Goal: Submit feedback/report problem: Submit feedback/report problem

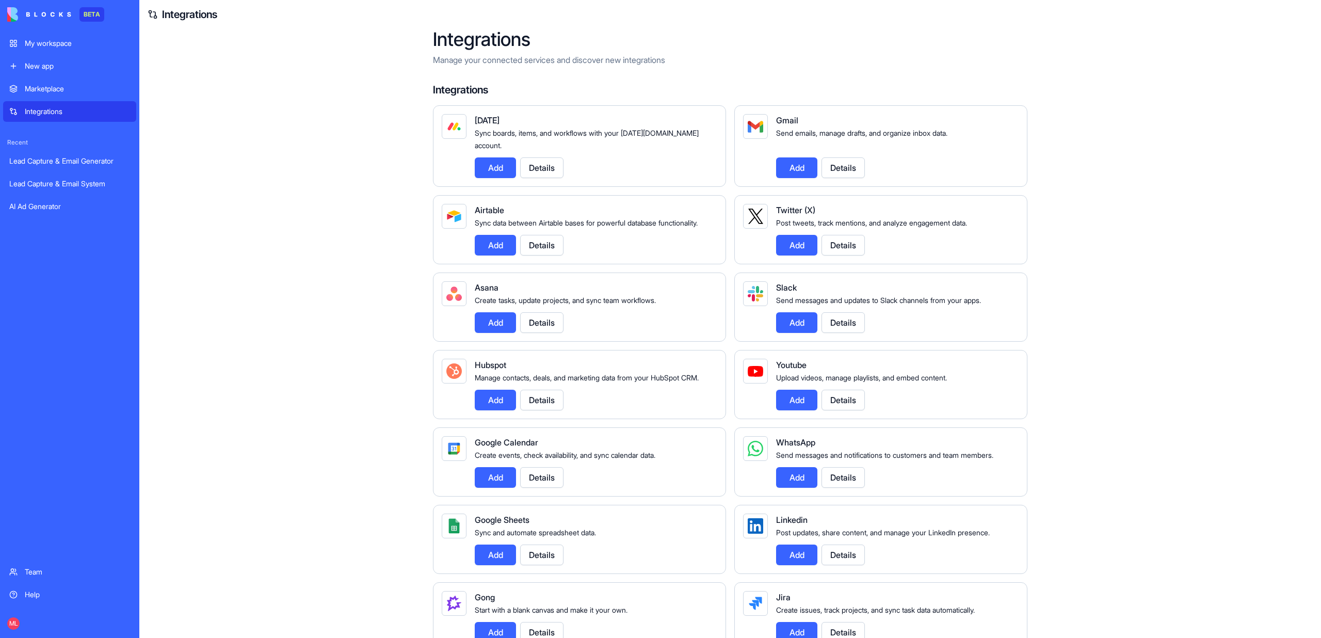
scroll to position [416, 0]
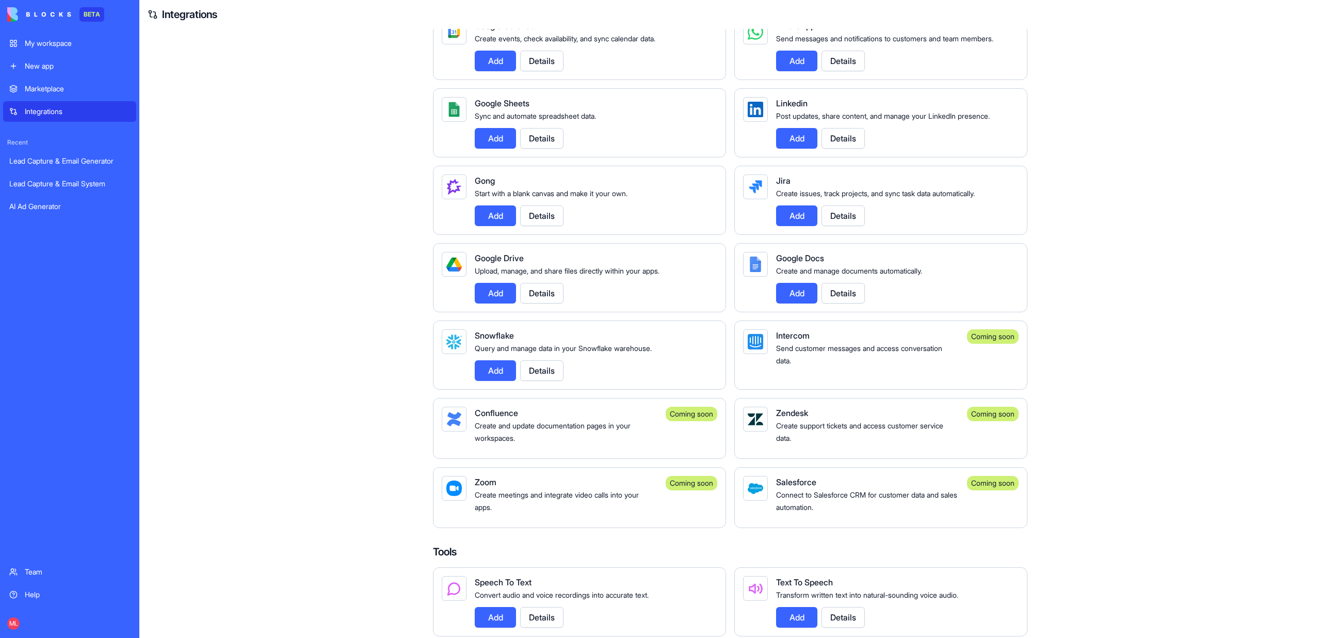
click at [36, 68] on div "New app" at bounding box center [77, 66] width 105 height 10
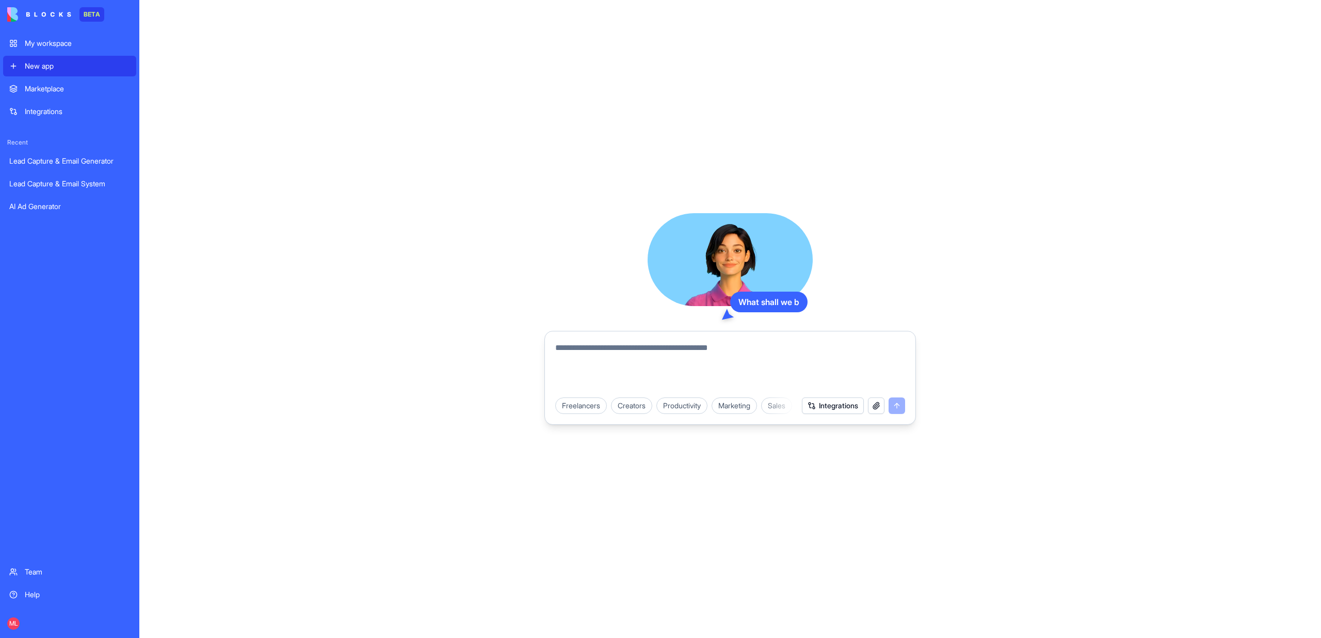
click at [627, 355] on textarea at bounding box center [730, 367] width 350 height 50
type textarea "*"
click at [744, 357] on textarea "******" at bounding box center [730, 367] width 350 height 50
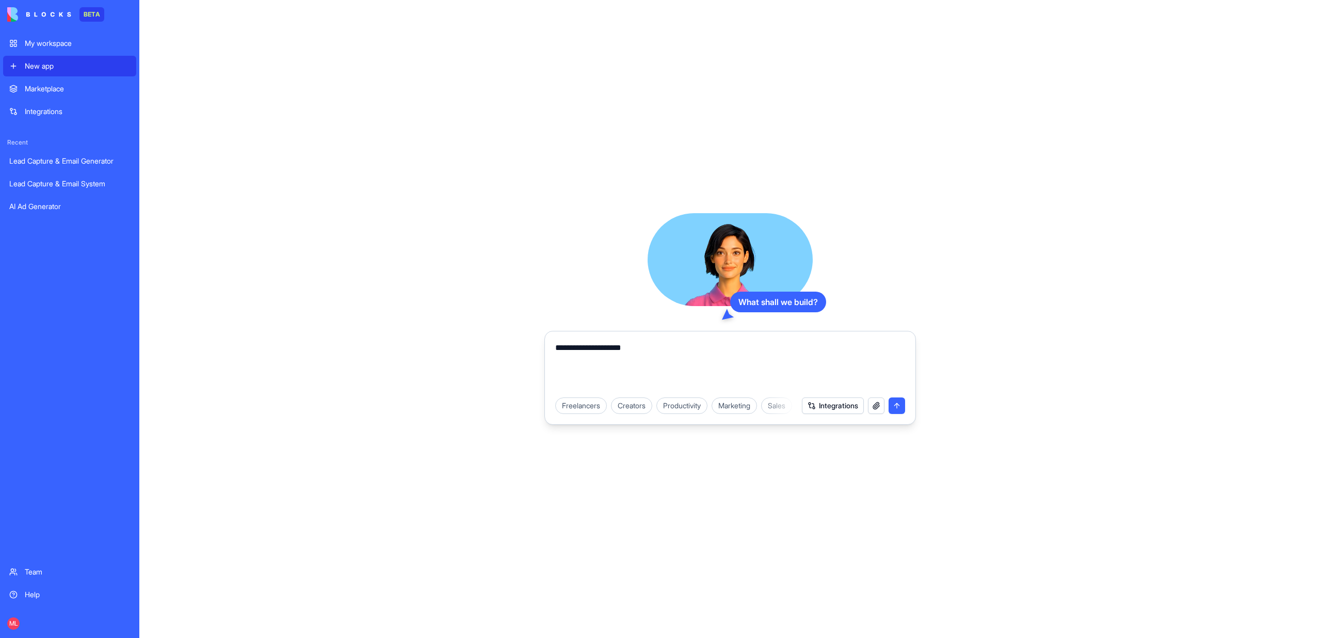
type textarea "**********"
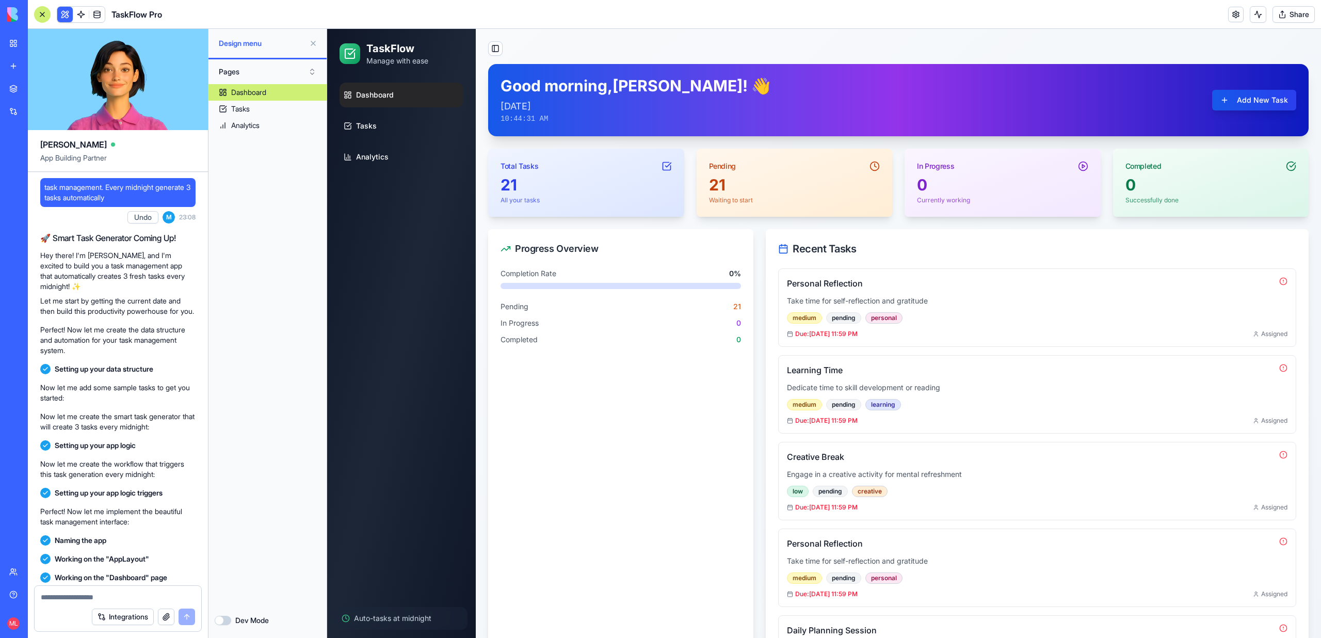
scroll to position [196, 0]
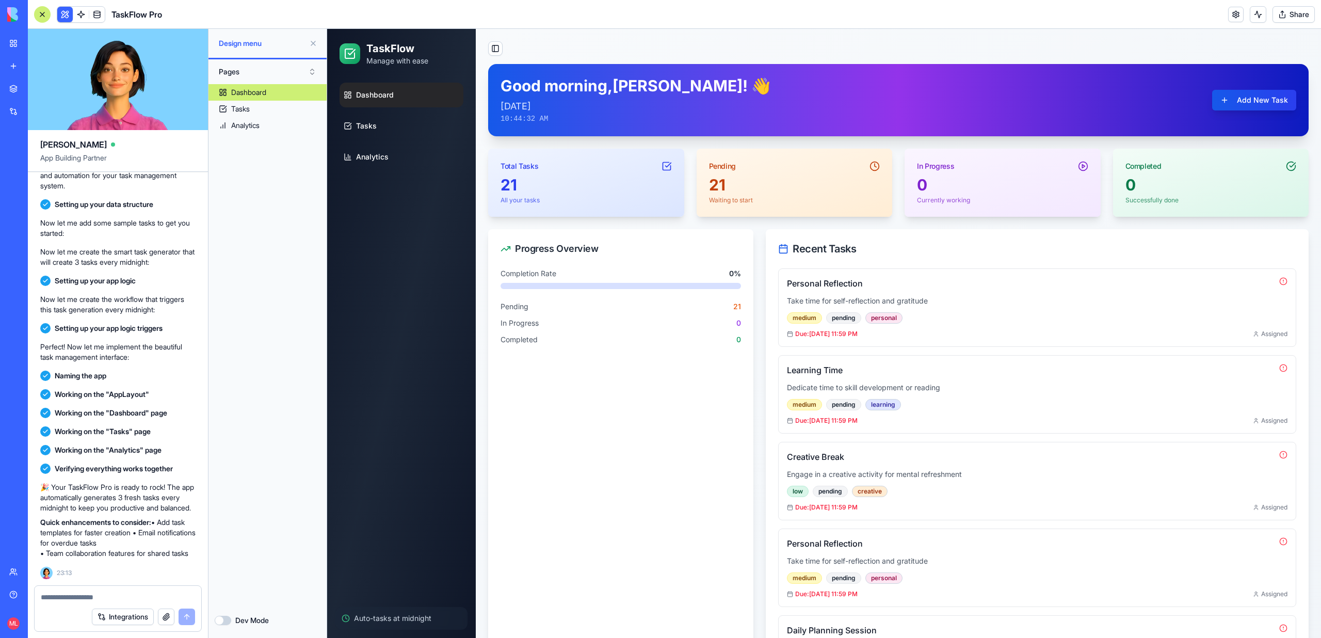
click at [10, 70] on link "New app" at bounding box center [23, 66] width 41 height 21
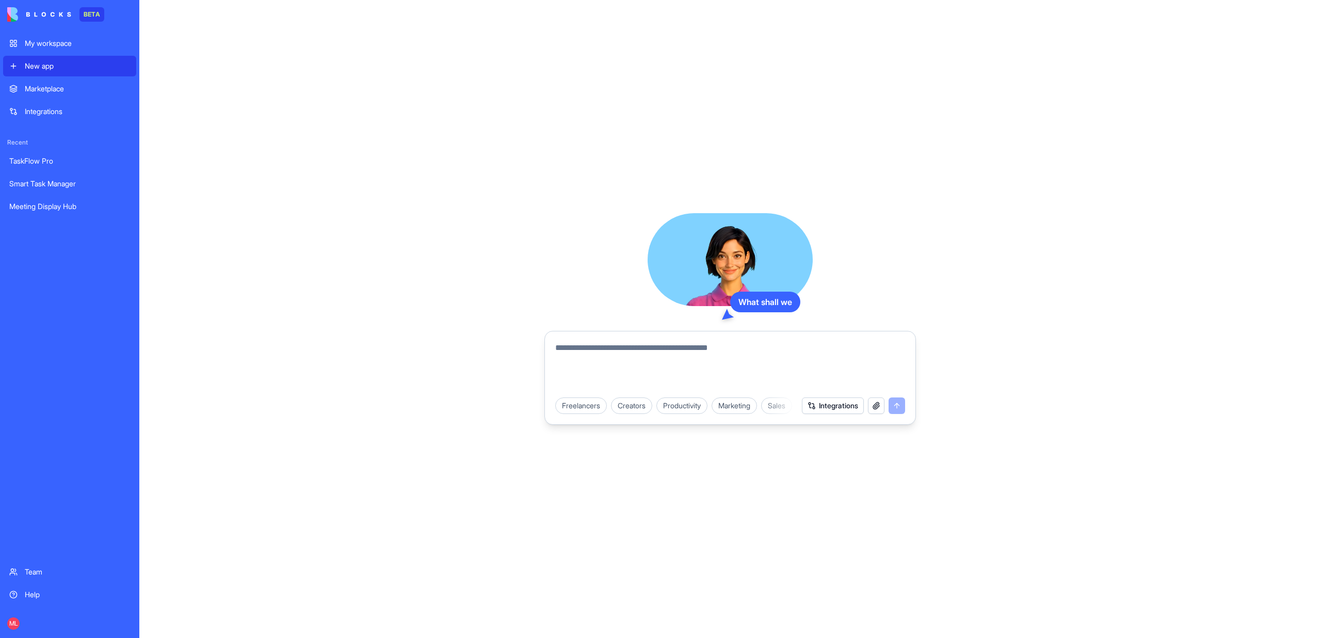
click at [676, 363] on textarea at bounding box center [730, 367] width 350 height 50
type textarea "**********"
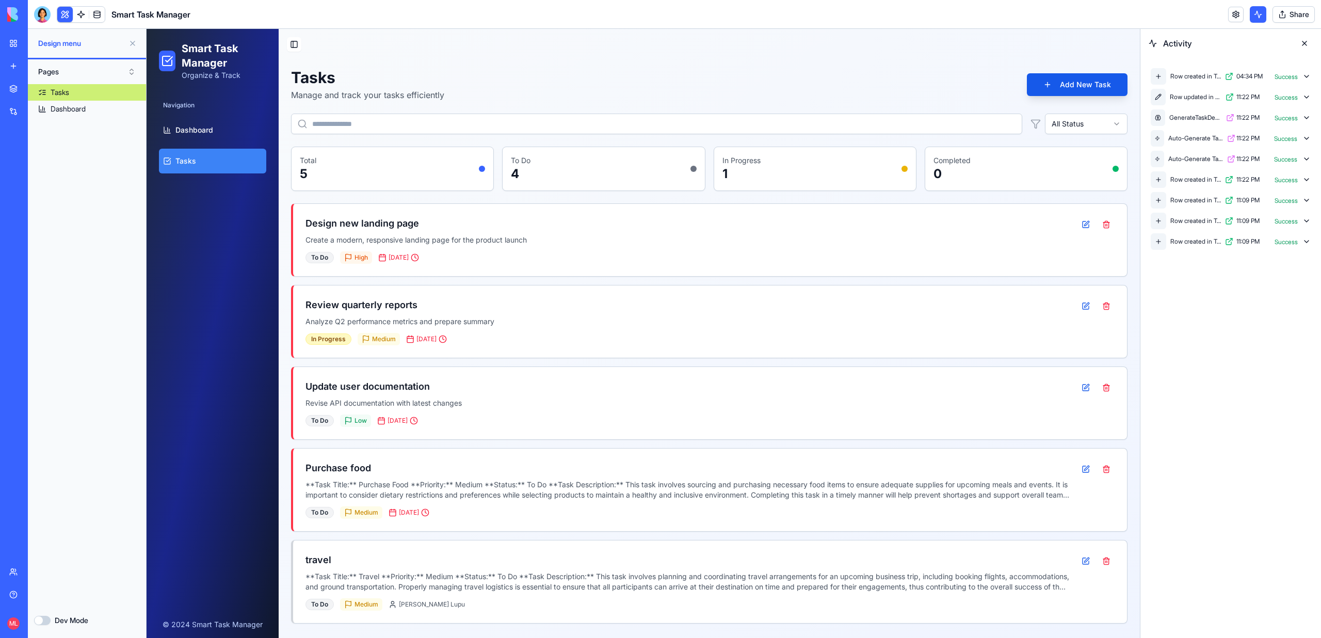
click at [17, 67] on link "New app" at bounding box center [23, 66] width 41 height 21
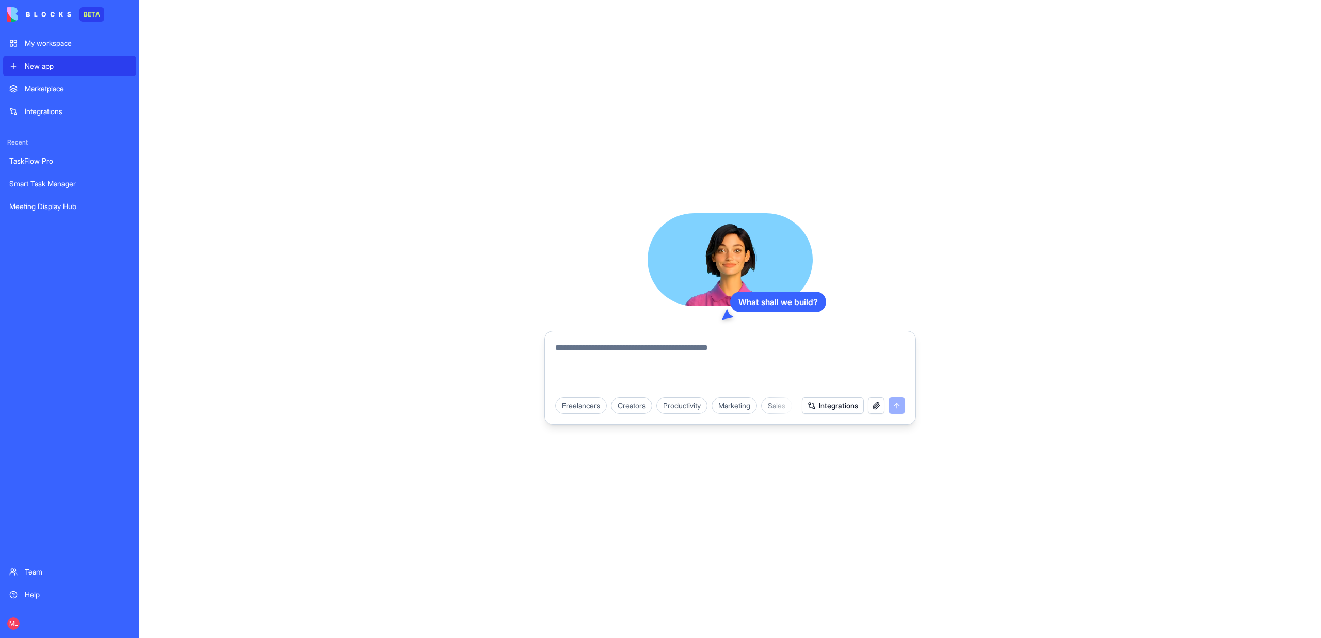
click at [643, 359] on textarea at bounding box center [730, 367] width 350 height 50
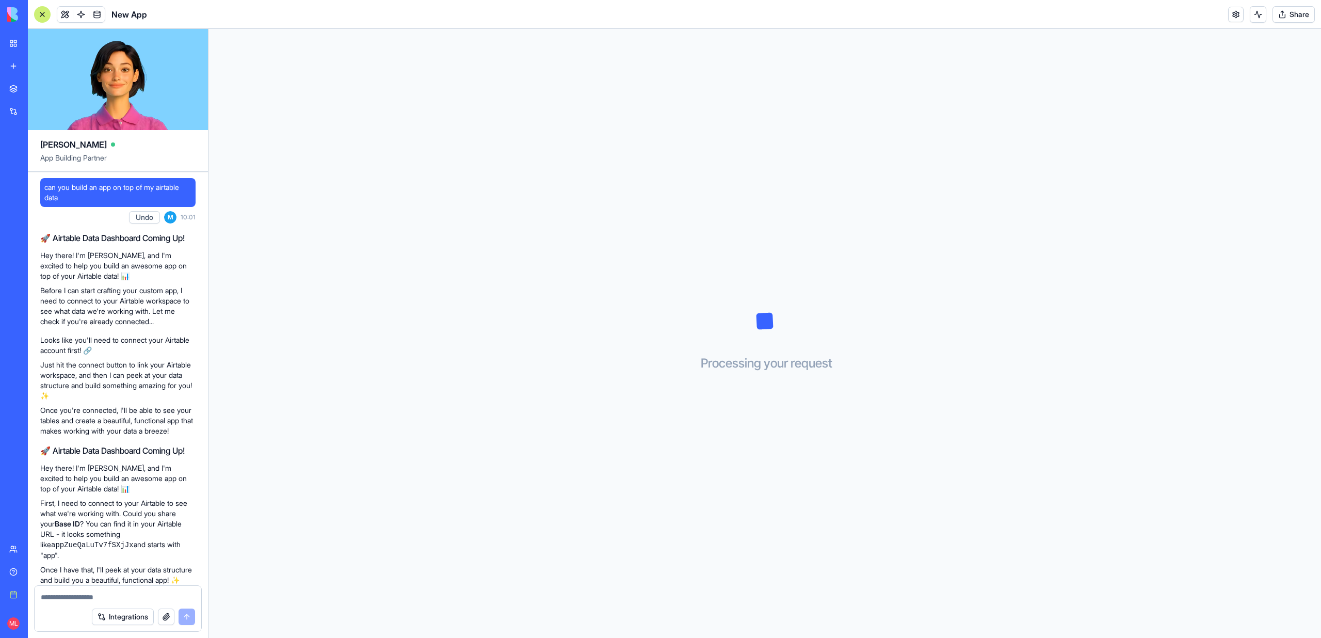
scroll to position [132, 0]
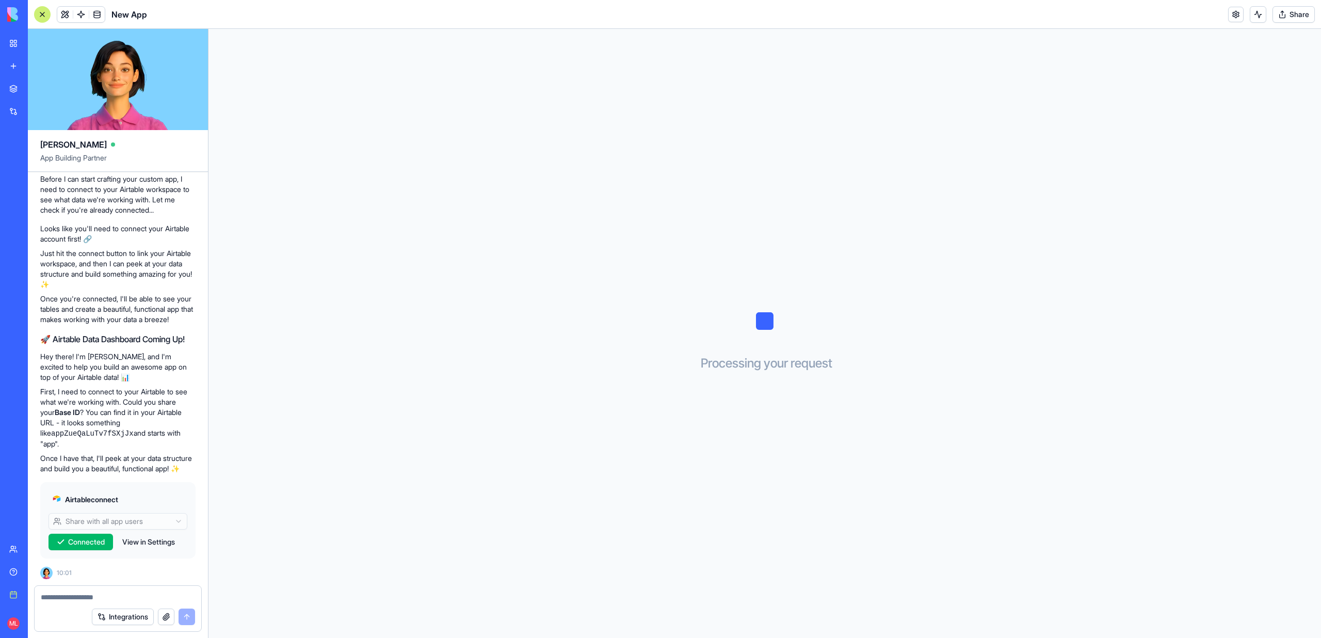
click at [43, 35] on link "My workspace" at bounding box center [23, 43] width 41 height 21
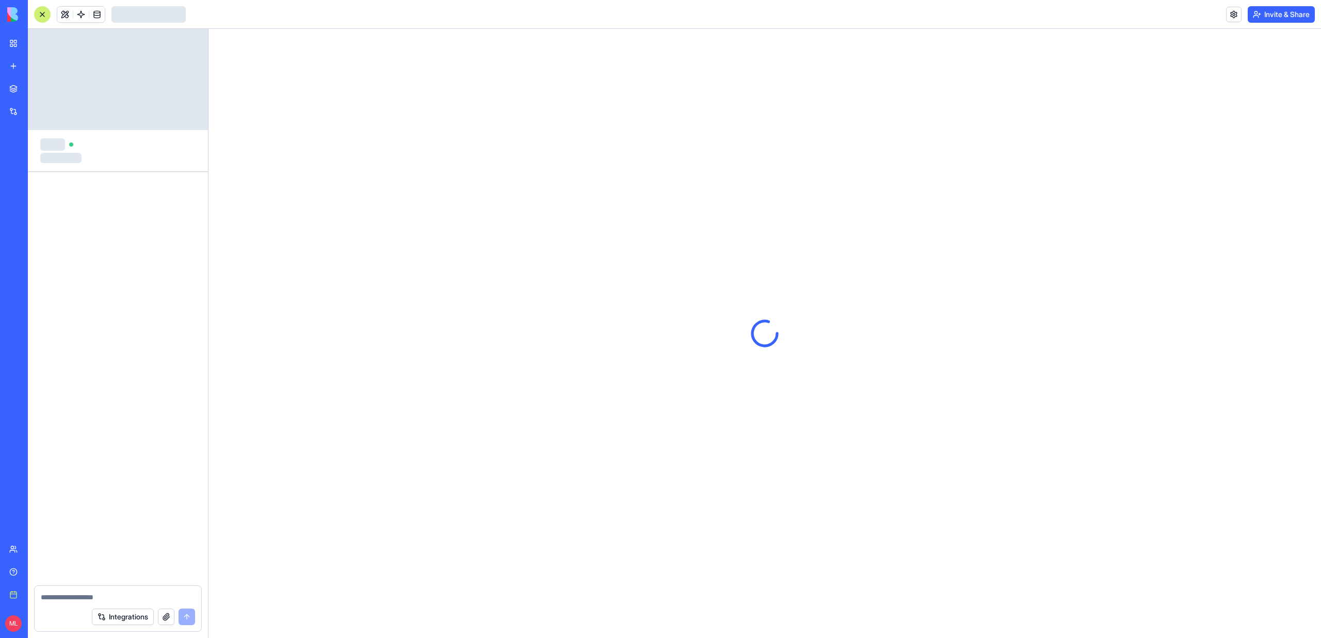
scroll to position [55, 0]
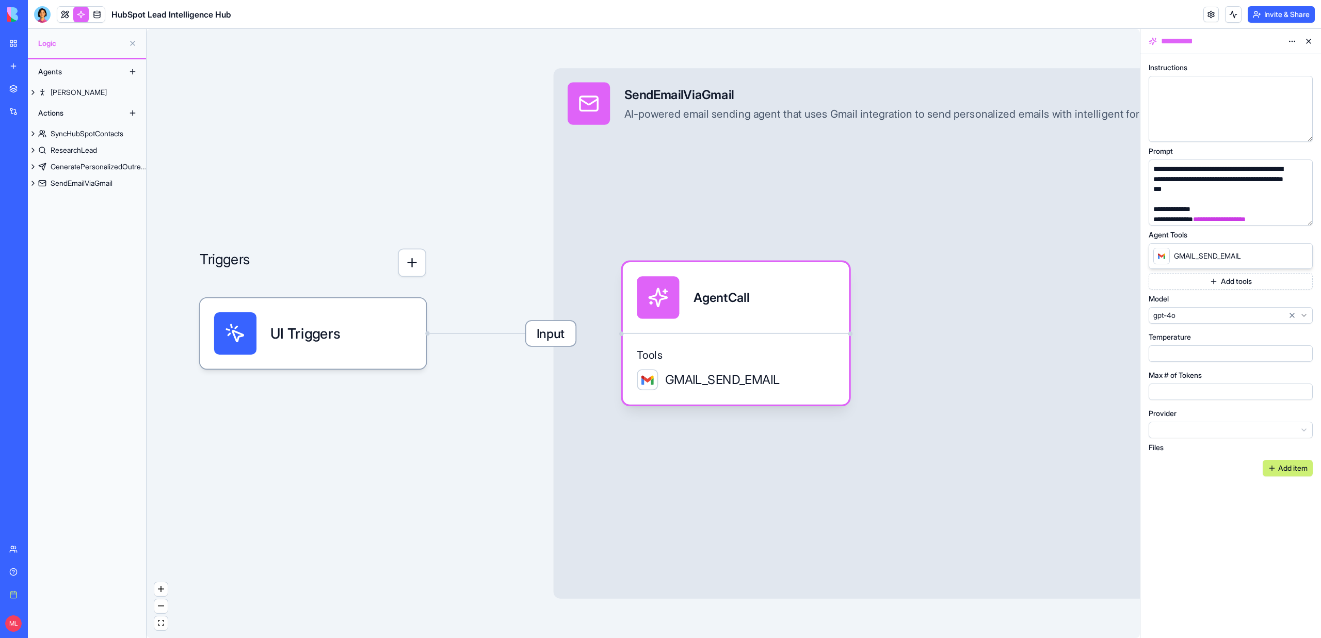
click at [10, 49] on link "My workspace" at bounding box center [23, 43] width 41 height 21
click at [33, 165] on div "New App" at bounding box center [23, 161] width 29 height 10
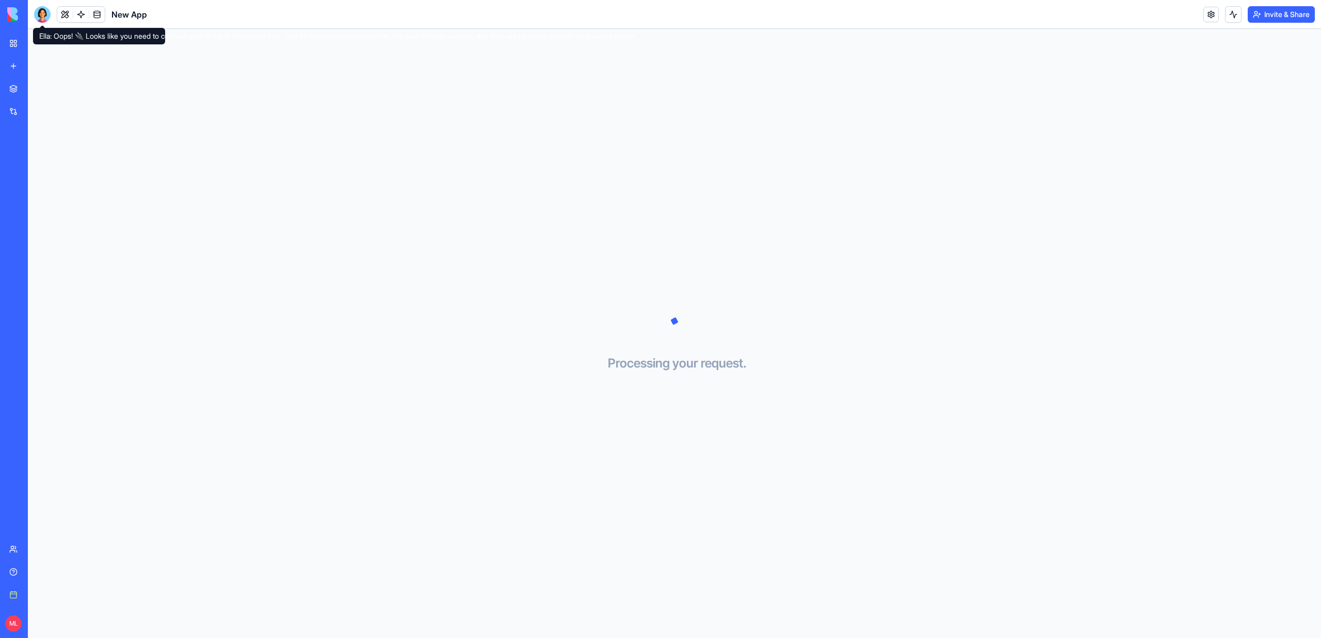
click at [42, 19] on div at bounding box center [42, 14] width 17 height 17
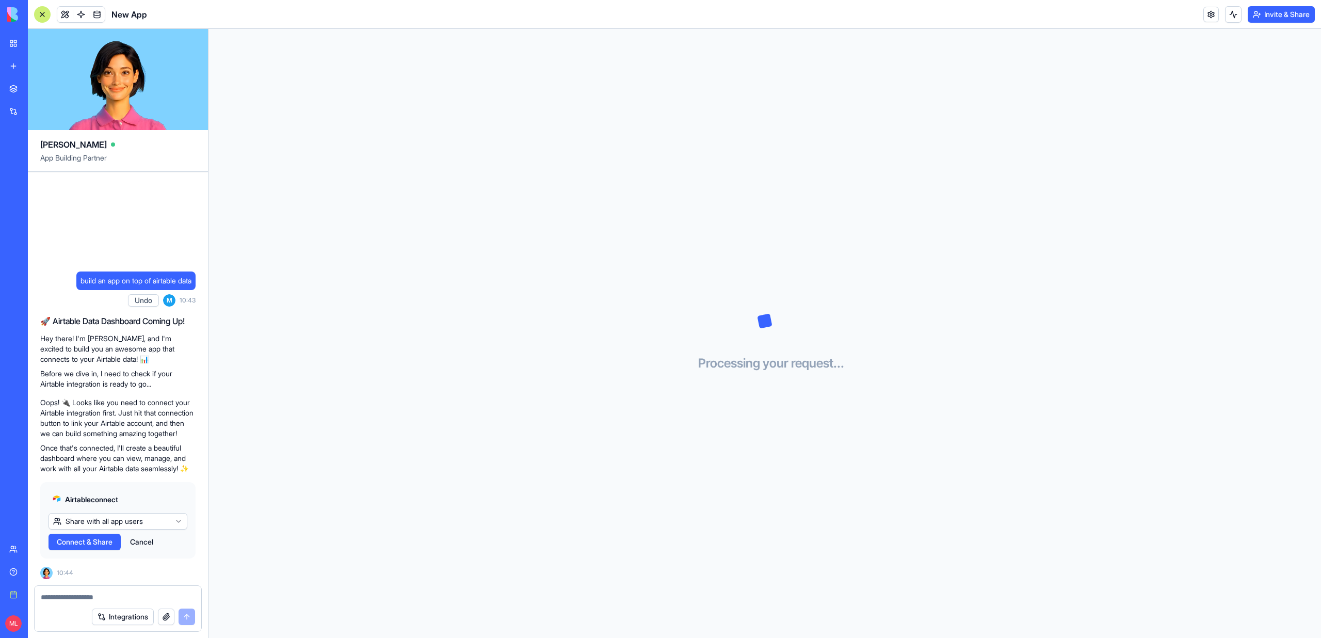
click at [84, 544] on span "Connect & Share" at bounding box center [85, 542] width 56 height 10
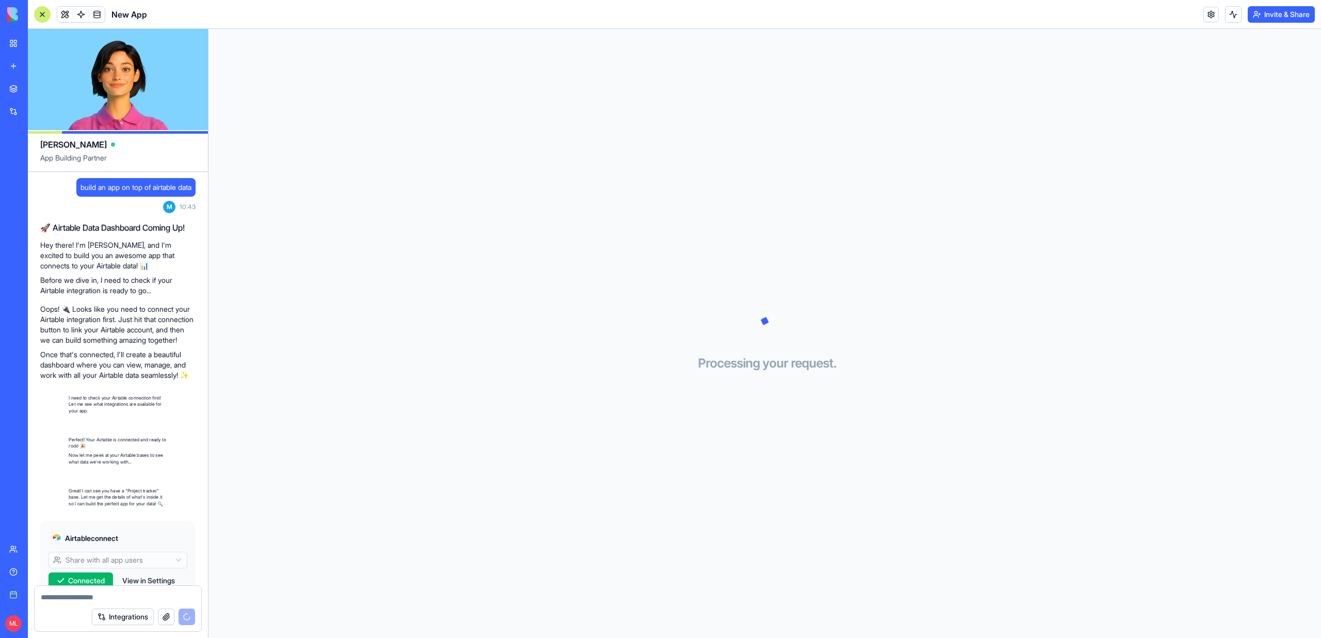
scroll to position [70, 0]
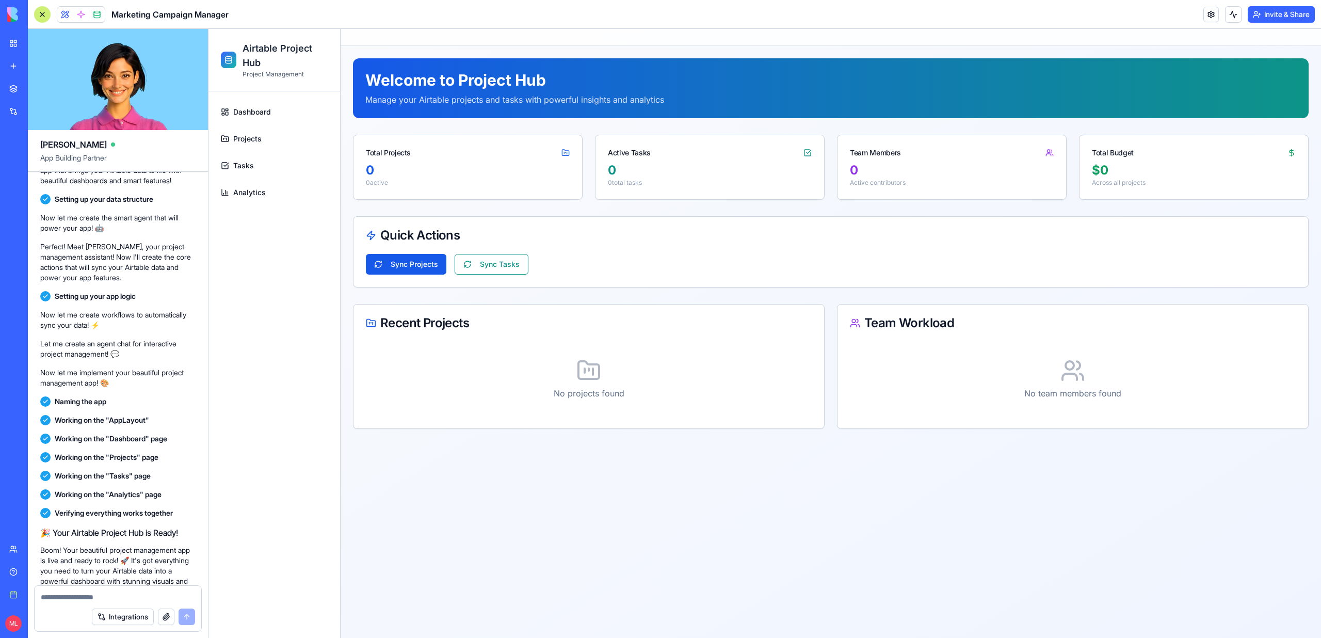
scroll to position [538, 0]
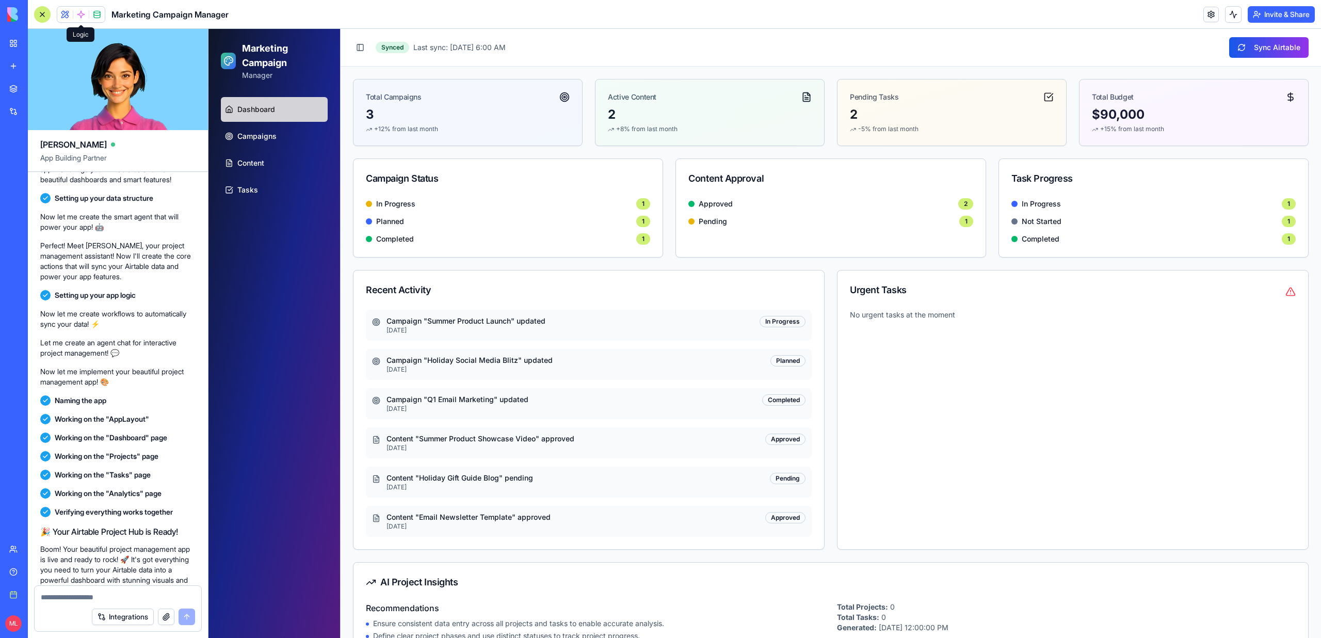
click at [84, 20] on span at bounding box center [81, 14] width 29 height 29
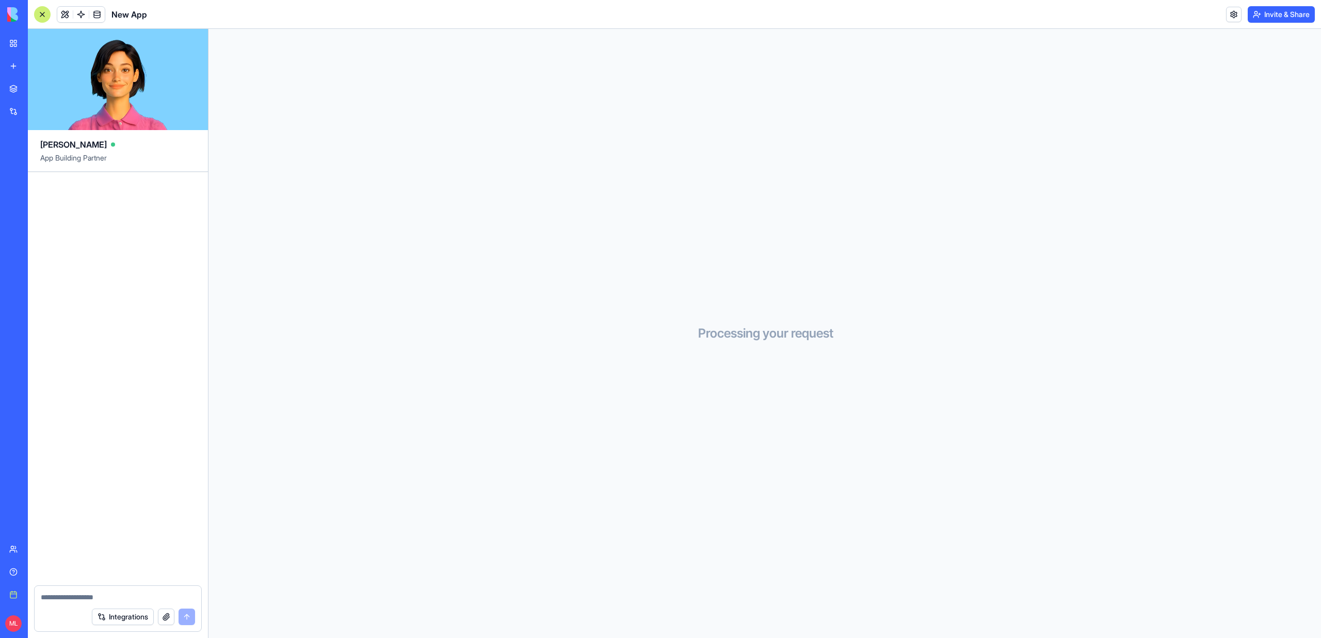
scroll to position [132, 0]
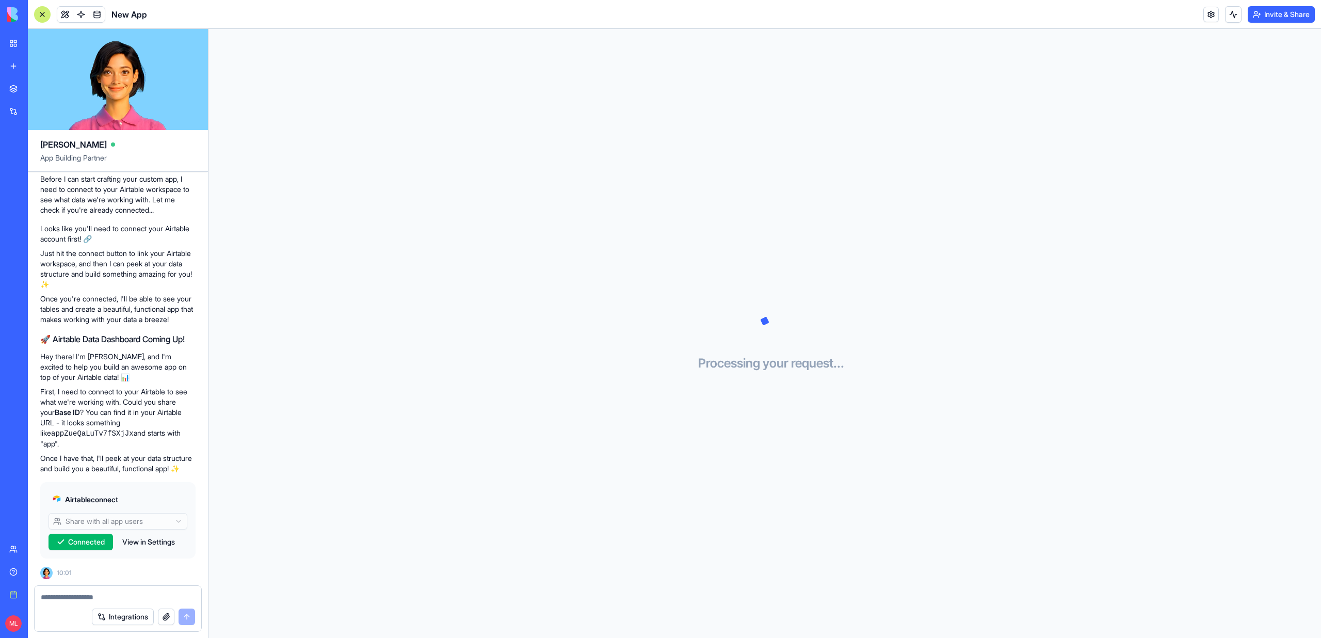
click at [36, 202] on div "New App" at bounding box center [23, 206] width 29 height 10
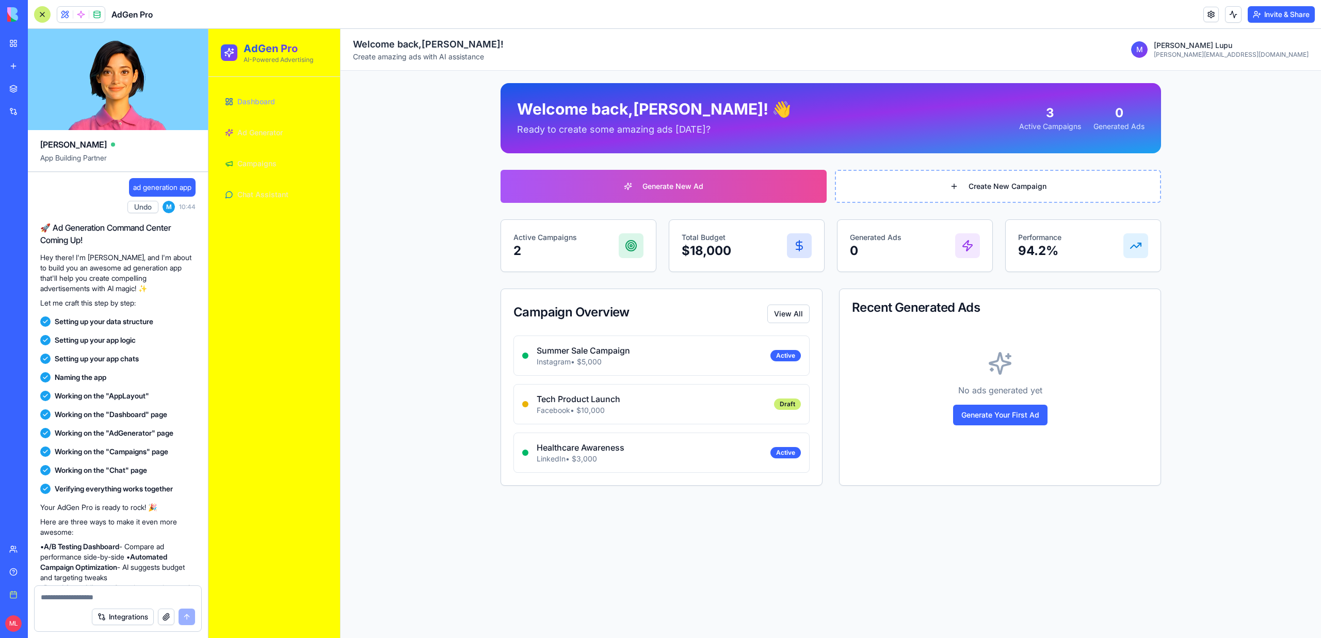
scroll to position [70, 0]
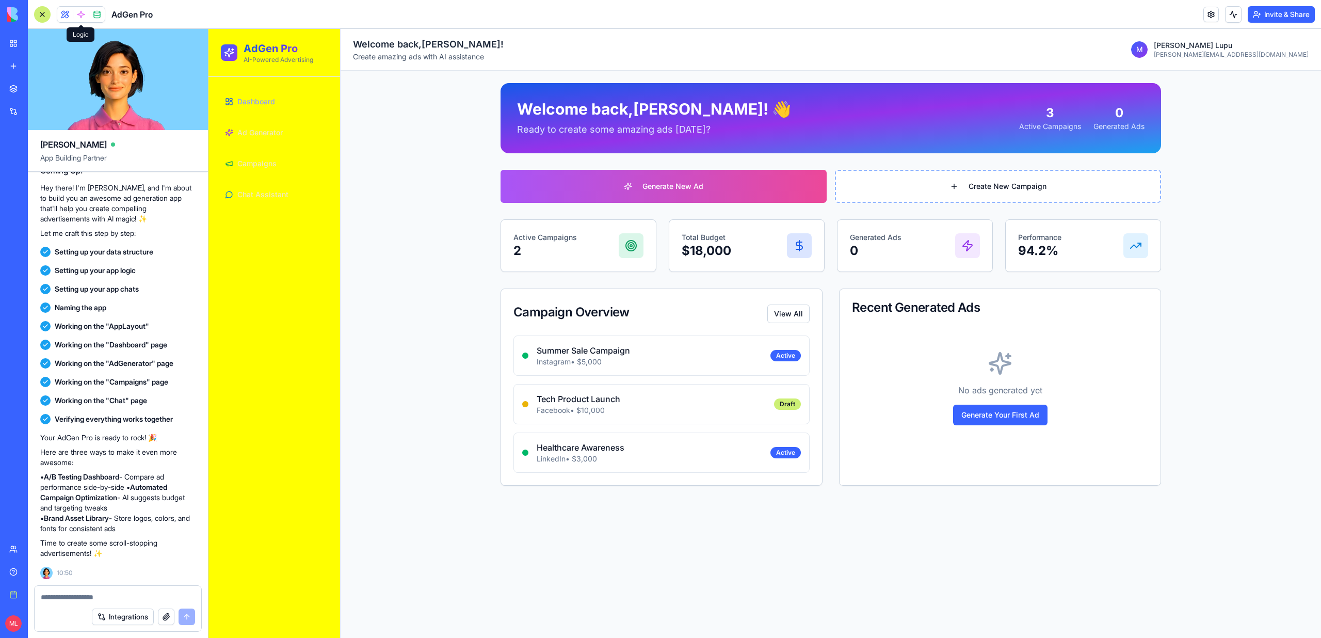
click at [78, 13] on span at bounding box center [81, 14] width 29 height 29
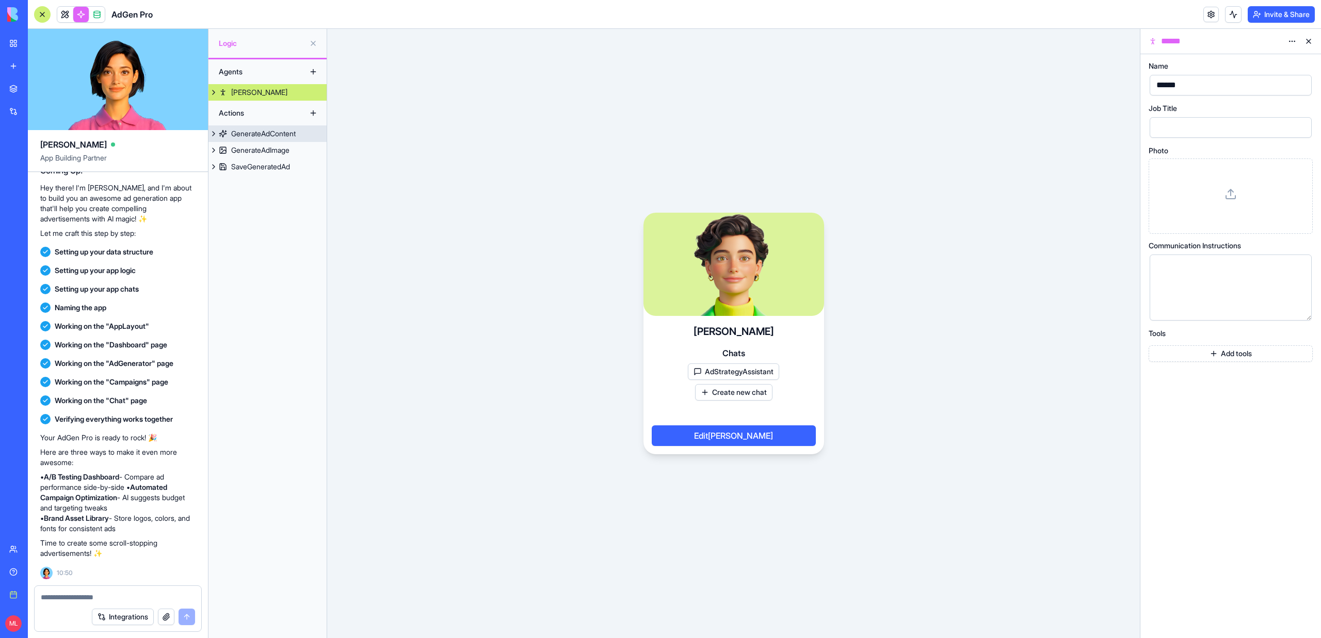
click at [296, 135] on div "GenerateAdContent" at bounding box center [263, 134] width 65 height 10
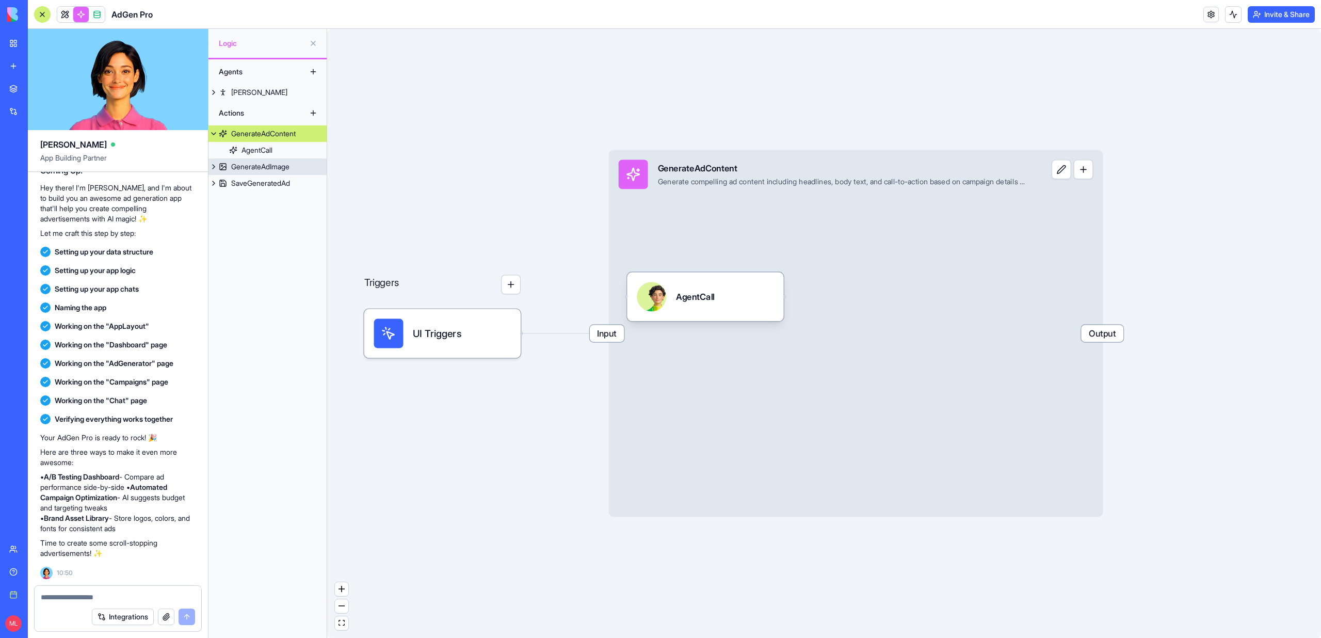
click at [298, 163] on link "GenerateAdImage" at bounding box center [267, 166] width 118 height 17
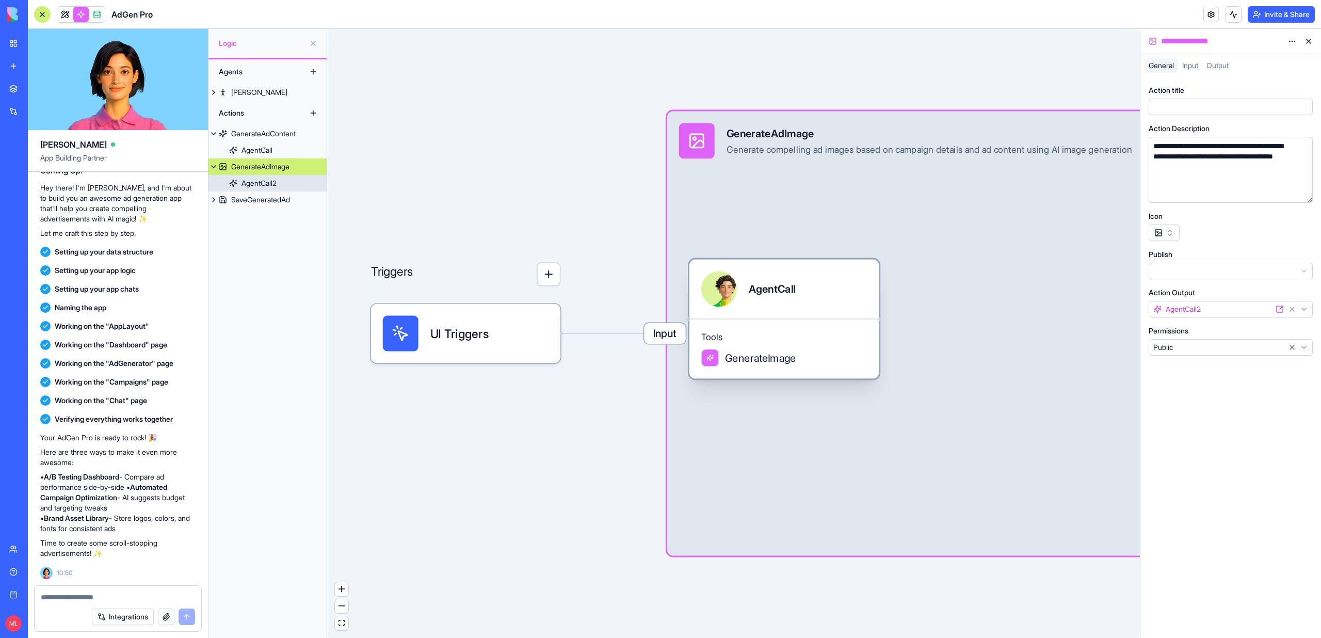
click at [293, 187] on link "AgentCall2" at bounding box center [267, 183] width 118 height 17
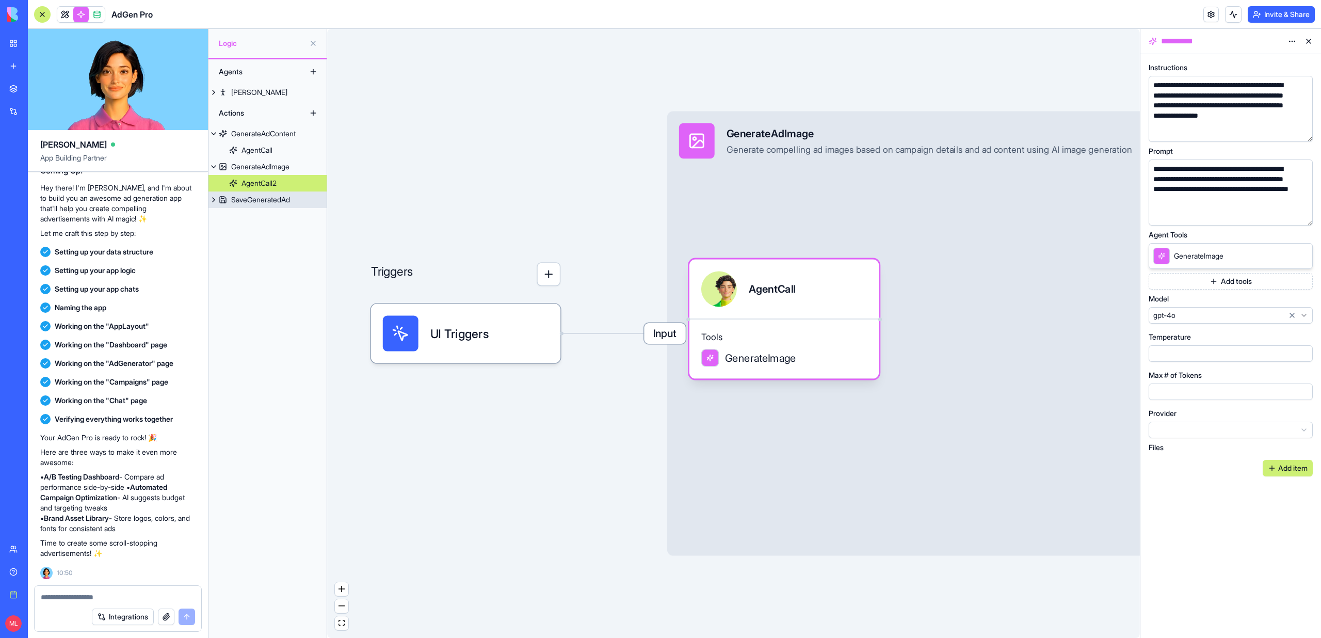
click at [290, 199] on div "SaveGeneratedAd" at bounding box center [260, 200] width 59 height 10
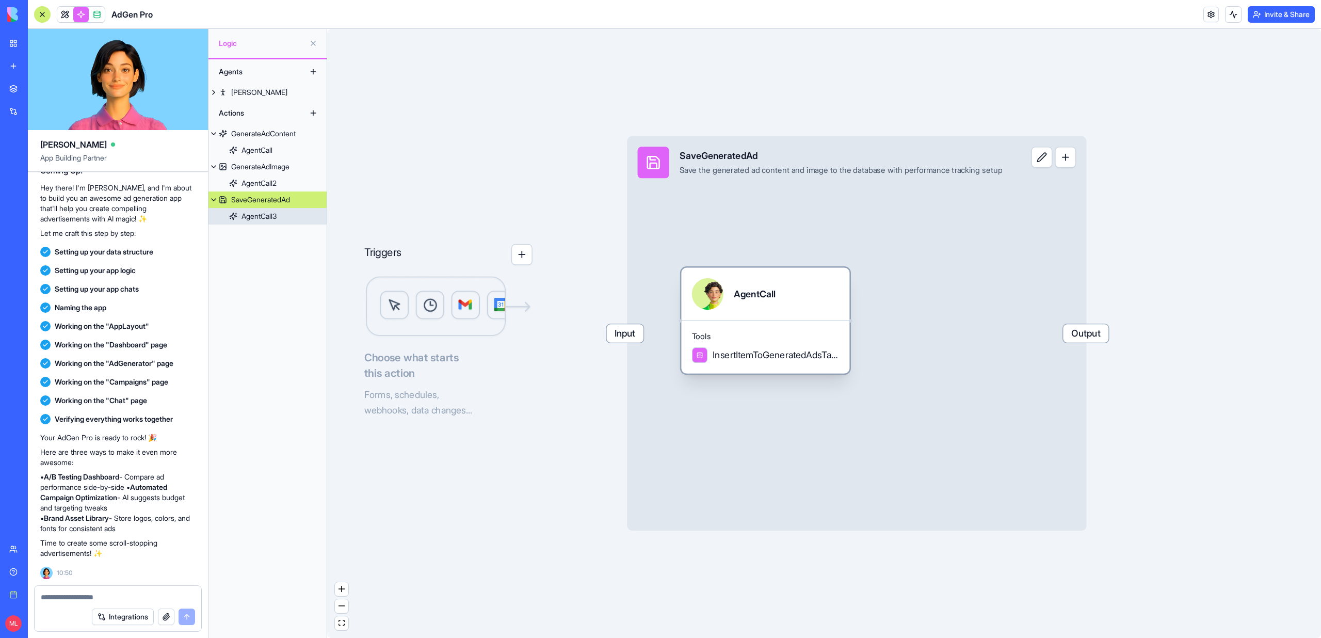
drag, startPoint x: 759, startPoint y: 319, endPoint x: 795, endPoint y: 319, distance: 36.1
click at [795, 319] on div "AgentCall" at bounding box center [765, 294] width 168 height 53
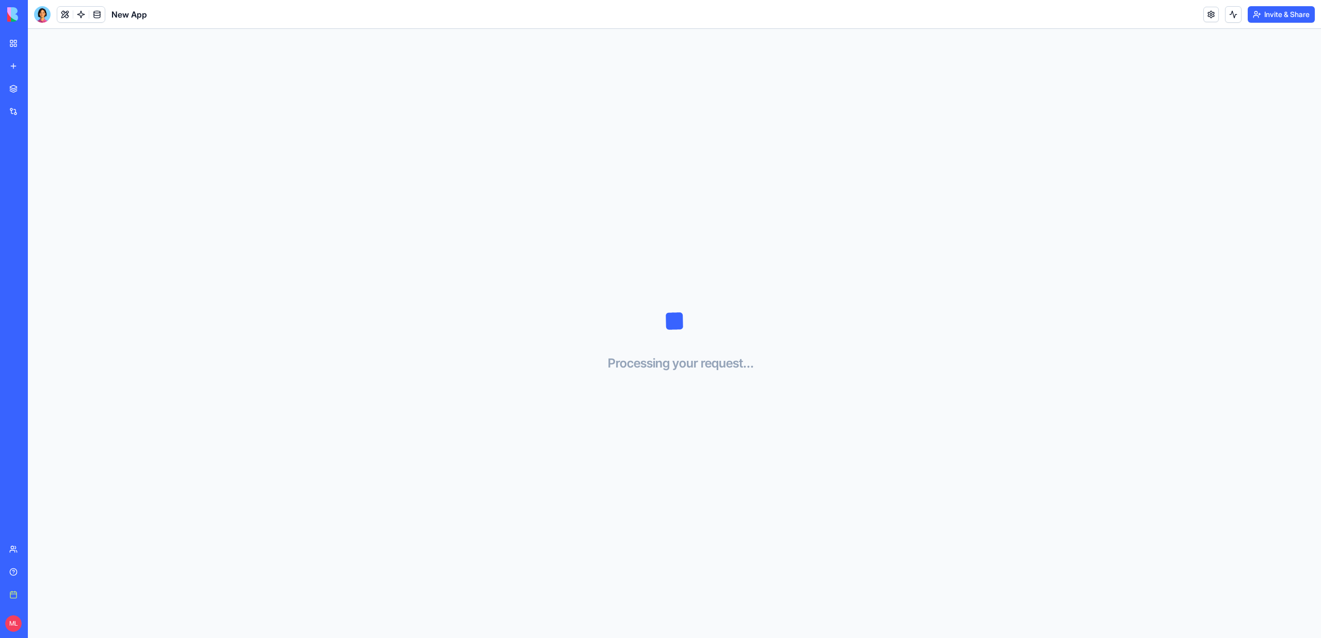
click at [27, 34] on link "My workspace" at bounding box center [23, 43] width 41 height 21
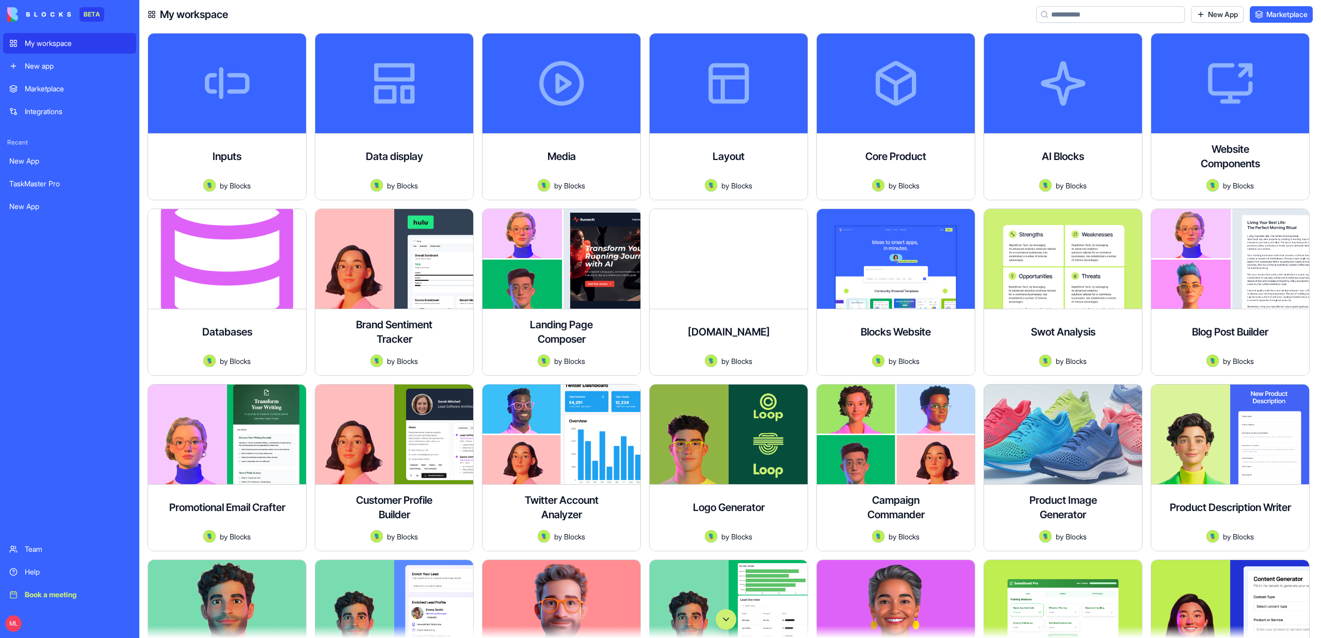
click at [729, 620] on button "Scroll to bottom" at bounding box center [726, 619] width 21 height 21
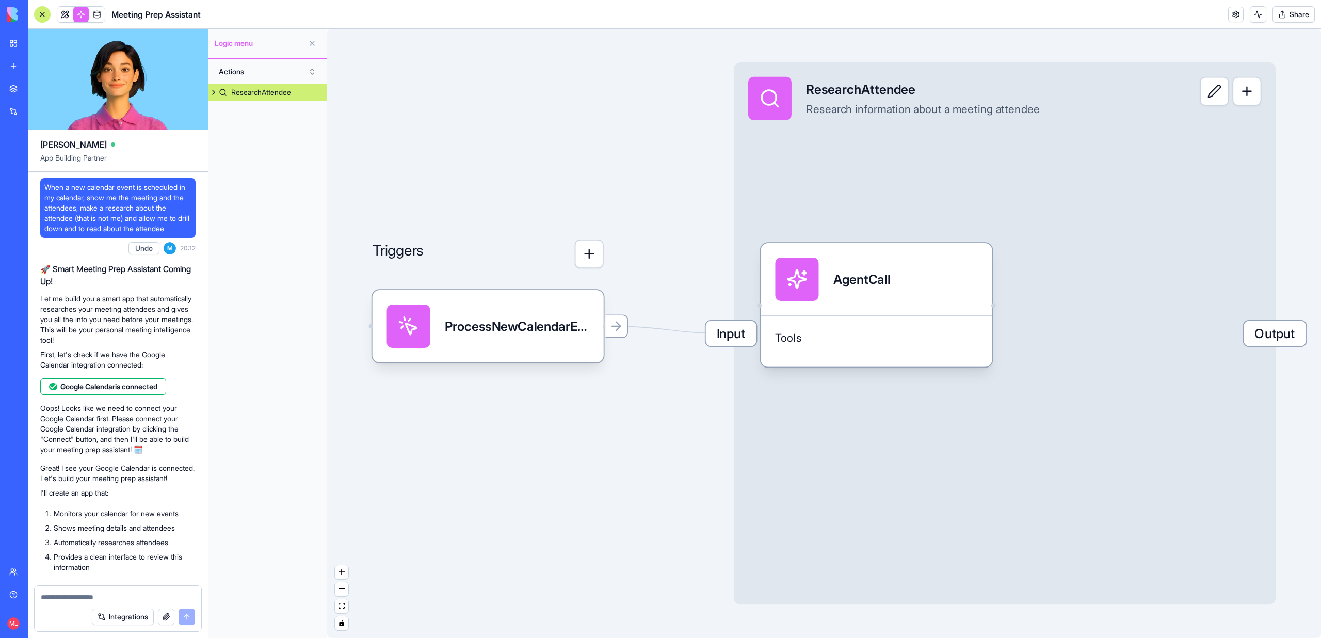
scroll to position [95, 0]
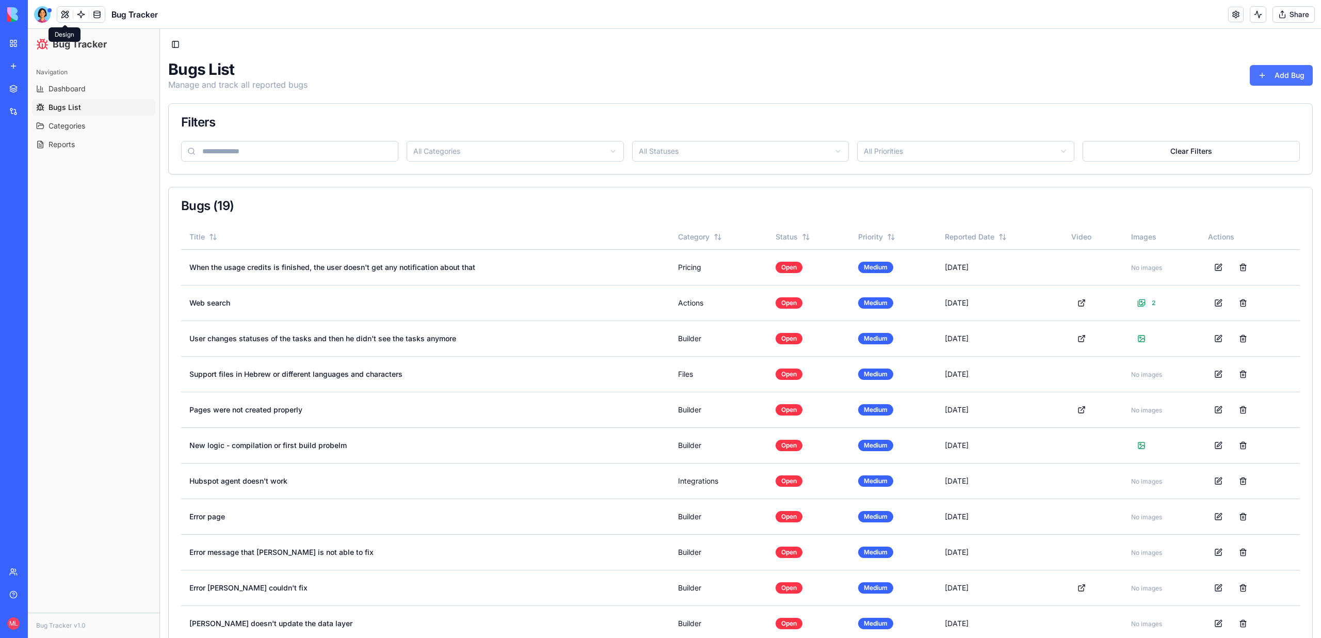
click at [1268, 77] on button "Add Bug" at bounding box center [1281, 75] width 63 height 21
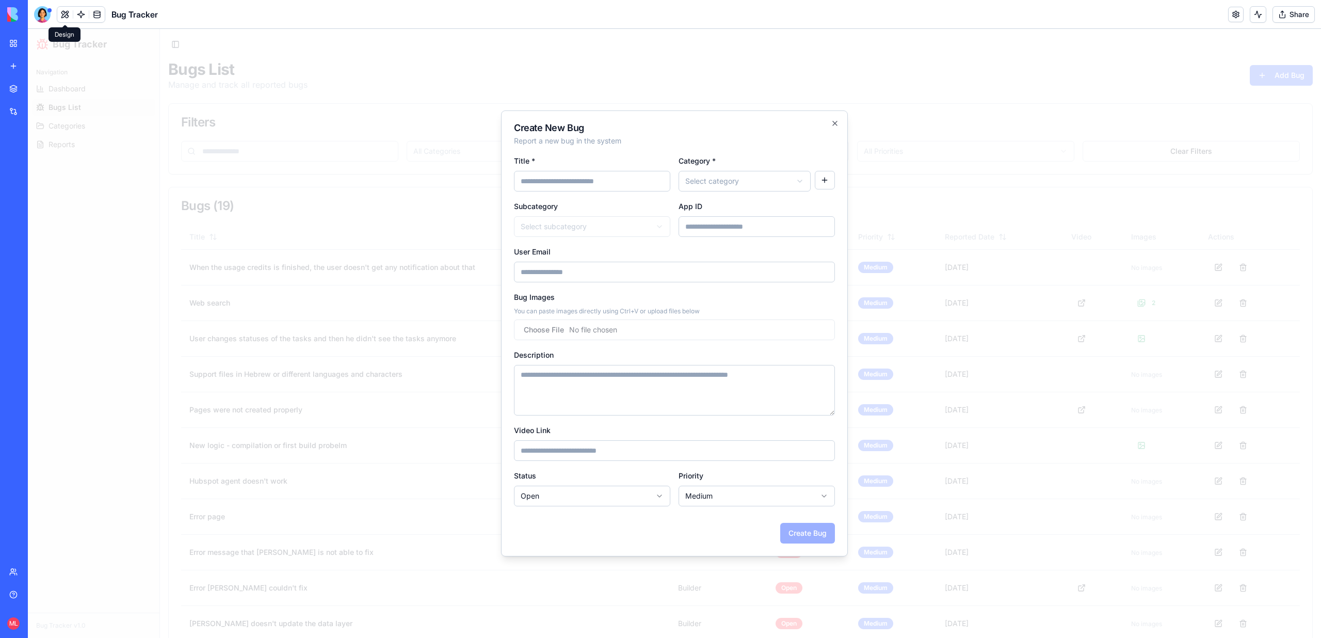
click at [579, 299] on div "Bug Images You can paste images directly using Ctrl+V or upload files below" at bounding box center [674, 316] width 321 height 50
click at [728, 219] on input "App ID" at bounding box center [757, 226] width 156 height 21
paste input "**********"
type input "**********"
click at [622, 186] on input "Title *" at bounding box center [592, 181] width 156 height 21
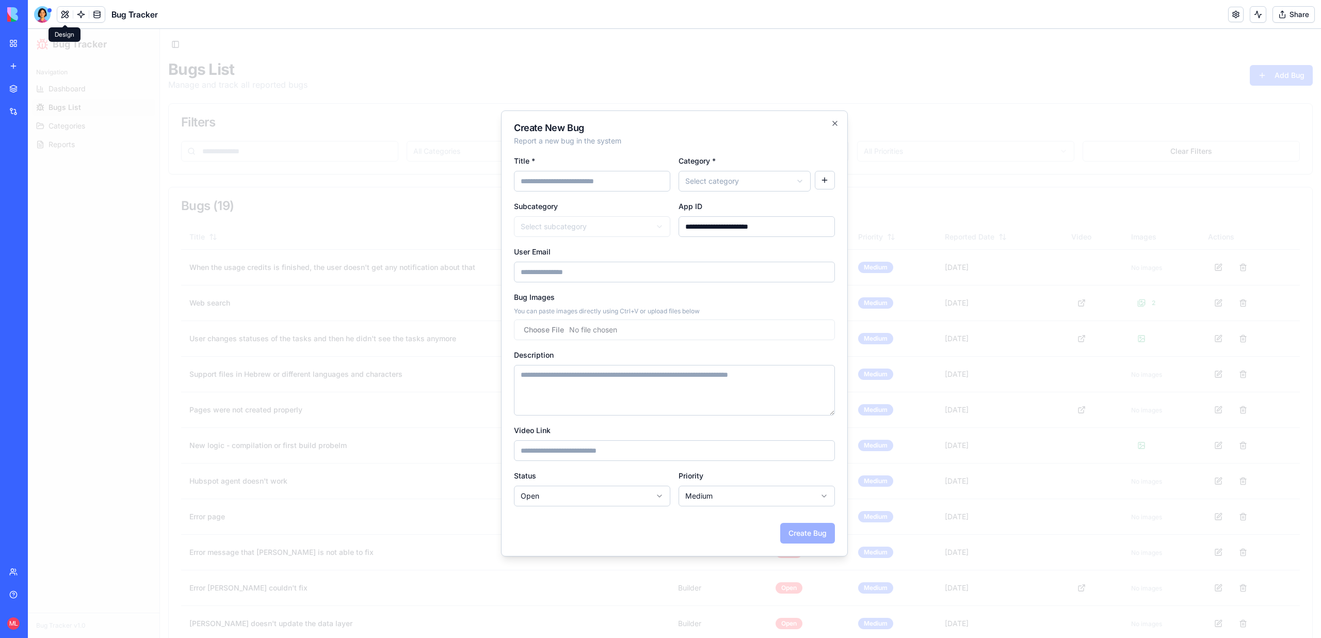
click at [722, 174] on body "Bug Tracker Navigation Dashboard Bugs List Categories Reports Bug Tracker v1.0 …" at bounding box center [674, 488] width 1293 height 918
select select "*******"
click at [615, 184] on input "Title *" at bounding box center [592, 181] width 156 height 21
type input "**********"
click at [811, 533] on button "Create Bug" at bounding box center [807, 533] width 55 height 21
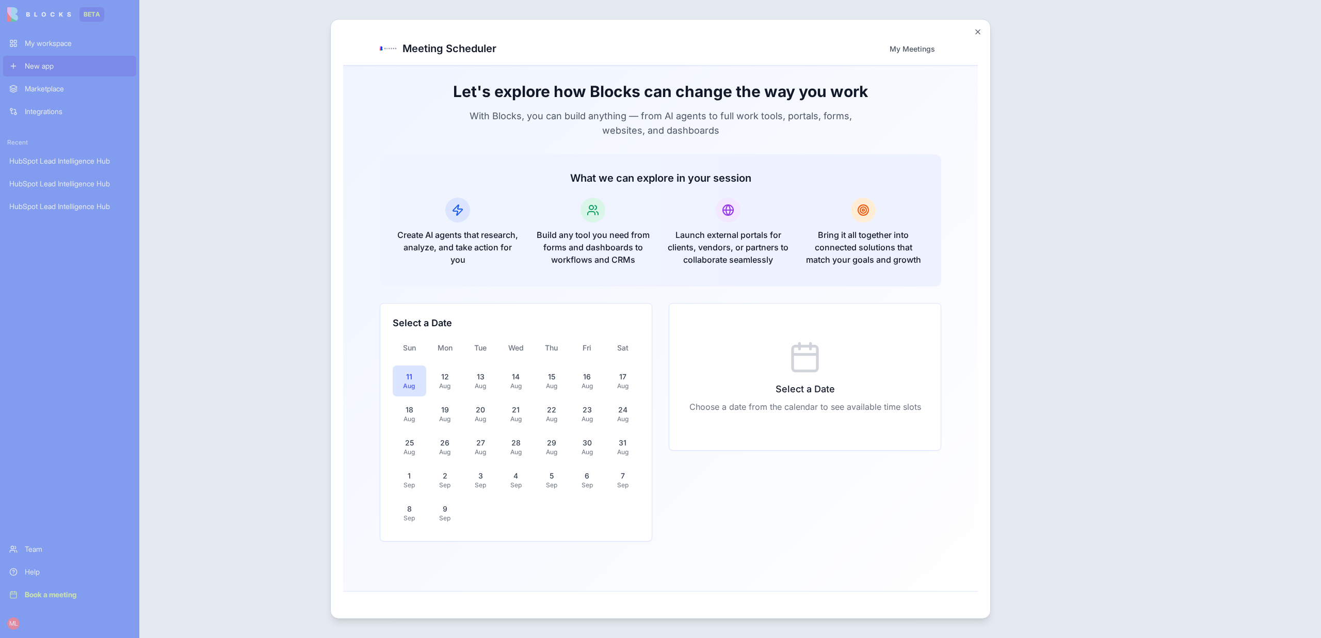
click at [256, 195] on div at bounding box center [660, 319] width 1321 height 638
